Goal: Information Seeking & Learning: Learn about a topic

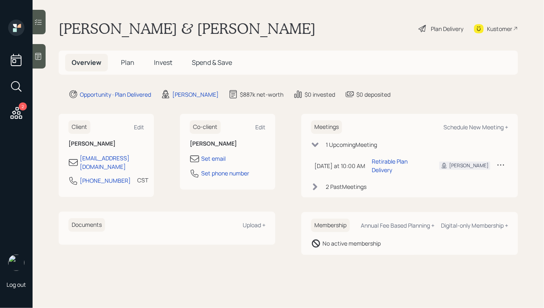
click at [134, 62] on h5 "Plan" at bounding box center [127, 63] width 26 height 18
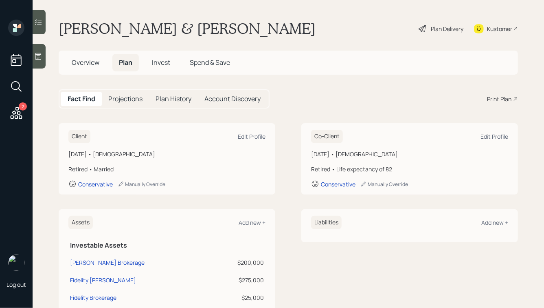
click at [125, 98] on h5 "Projections" at bounding box center [125, 99] width 34 height 8
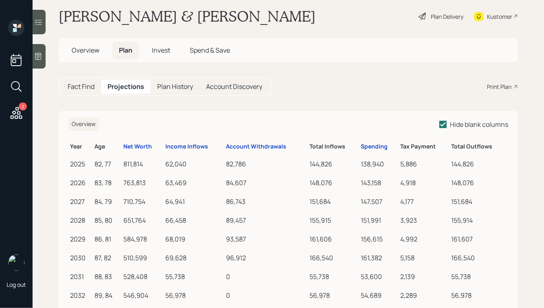
scroll to position [12, 0]
drag, startPoint x: 190, startPoint y: 163, endPoint x: 158, endPoint y: 163, distance: 32.6
click at [158, 163] on tr "2025 82, 77 811,814 62,040 82,786 144,826 138,940 5,886 144,826" at bounding box center [288, 162] width 440 height 19
click at [158, 163] on div "811,814" at bounding box center [143, 164] width 39 height 10
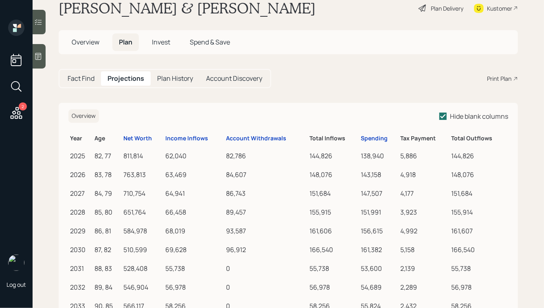
scroll to position [20, 0]
click at [84, 75] on h5 "Fact Find" at bounding box center [81, 79] width 27 height 8
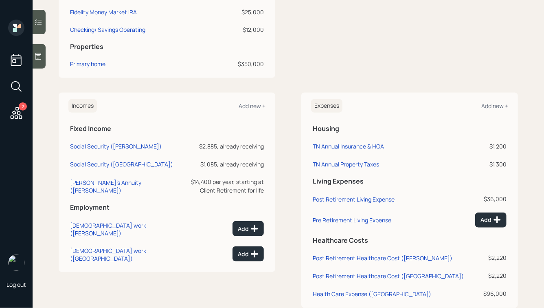
scroll to position [305, 0]
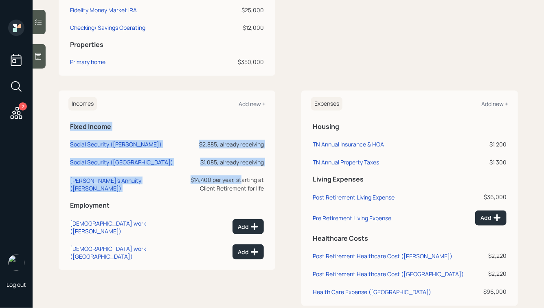
drag, startPoint x: 70, startPoint y: 127, endPoint x: 186, endPoint y: 185, distance: 129.4
click at [186, 185] on table "Fixed Income Social Security ([PERSON_NAME]) $2,885, already receiving Social S…" at bounding box center [166, 190] width 197 height 146
click at [242, 166] on div "$1,085, already receiving" at bounding box center [220, 162] width 88 height 9
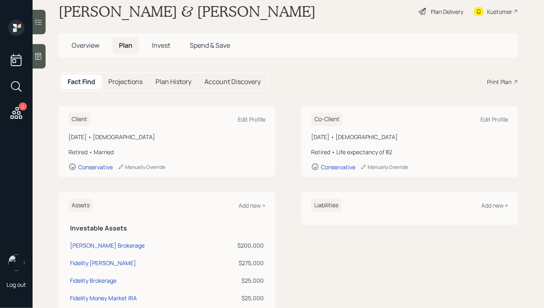
scroll to position [0, 0]
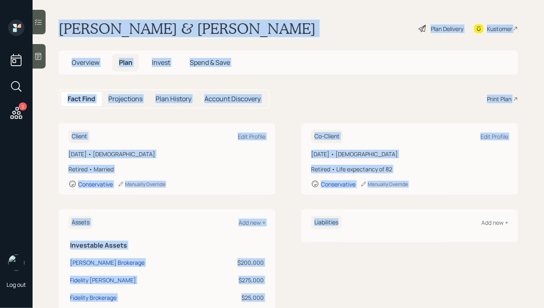
drag, startPoint x: 58, startPoint y: 25, endPoint x: 345, endPoint y: 229, distance: 351.5
click at [345, 229] on main "[PERSON_NAME] & [PERSON_NAME] Plan Delivery Kustomer Overview Plan Invest Spend…" at bounding box center [289, 154] width 512 height 308
click at [345, 229] on div "Liabilities Add new +" at bounding box center [409, 225] width 217 height 33
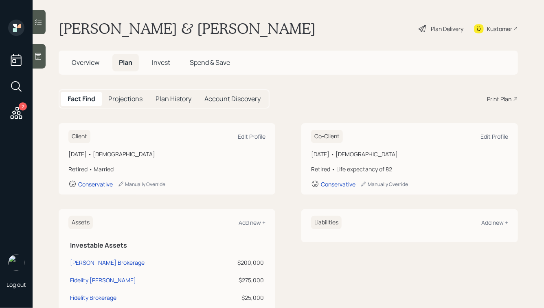
click at [13, 111] on icon at bounding box center [17, 113] width 12 height 12
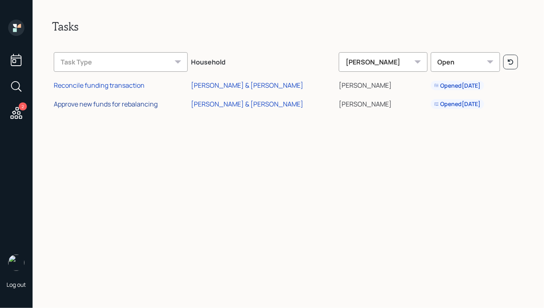
click at [102, 104] on div "Approve new funds for rebalancing" at bounding box center [106, 103] width 104 height 9
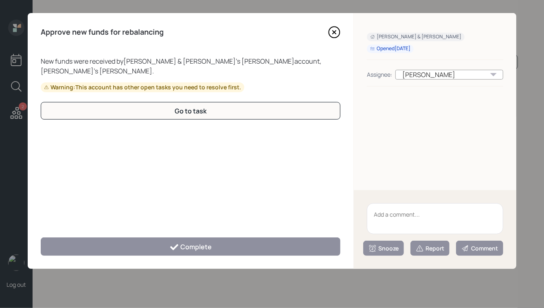
click at [338, 35] on icon at bounding box center [334, 32] width 12 height 12
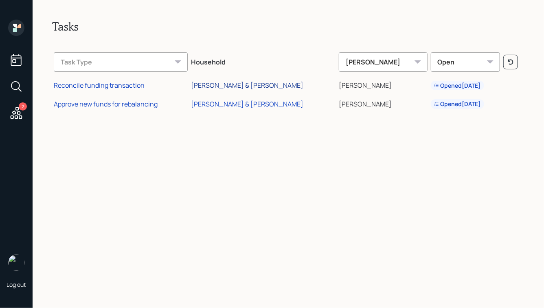
click at [224, 86] on div "[PERSON_NAME] & [PERSON_NAME]" at bounding box center [247, 85] width 112 height 9
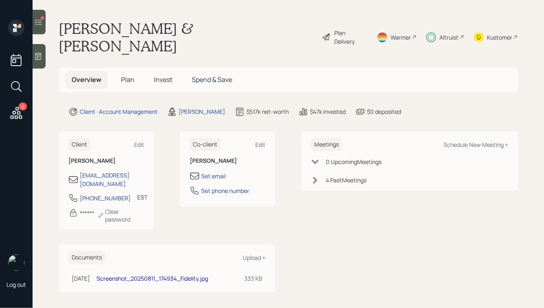
click at [36, 17] on div at bounding box center [39, 22] width 13 height 24
